Goal: Task Accomplishment & Management: Manage account settings

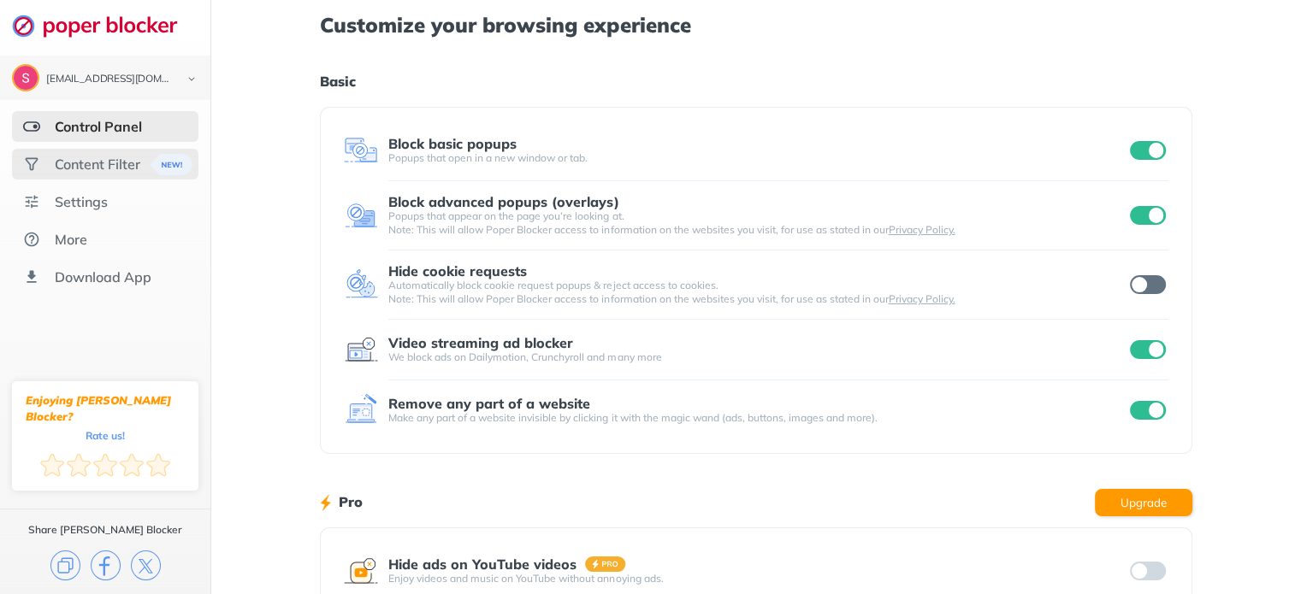
click at [82, 165] on div "Content Filter" at bounding box center [98, 164] width 86 height 17
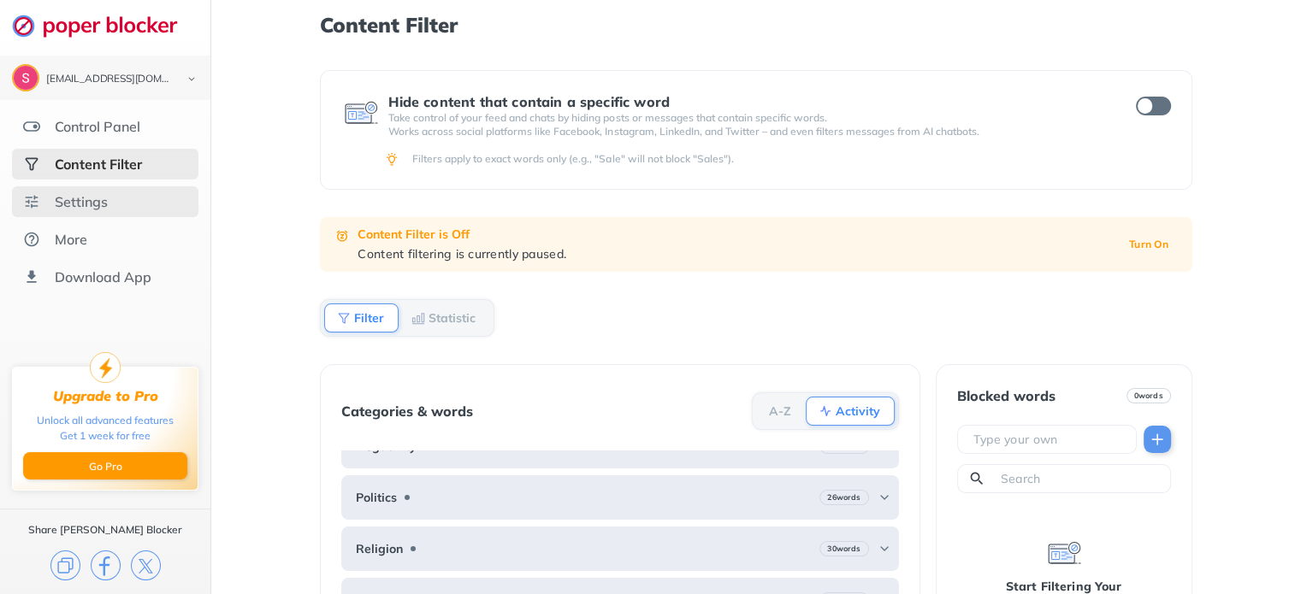
click at [68, 202] on div "Settings" at bounding box center [81, 201] width 53 height 17
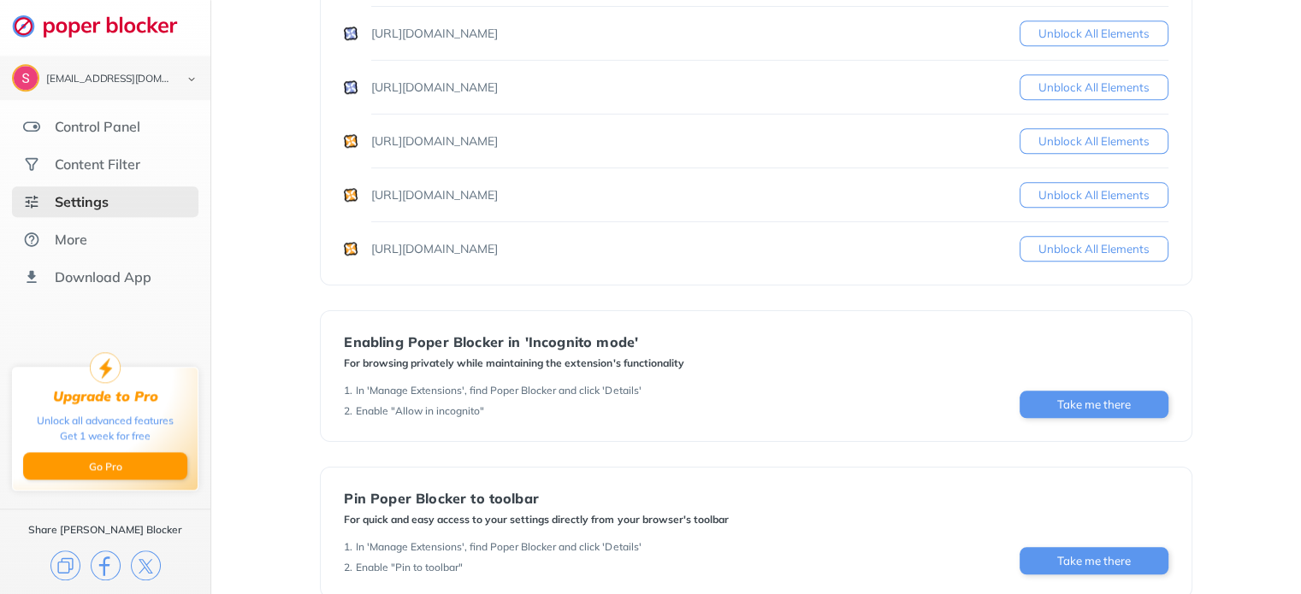
scroll to position [1710, 0]
